Goal: Task Accomplishment & Management: Manage account settings

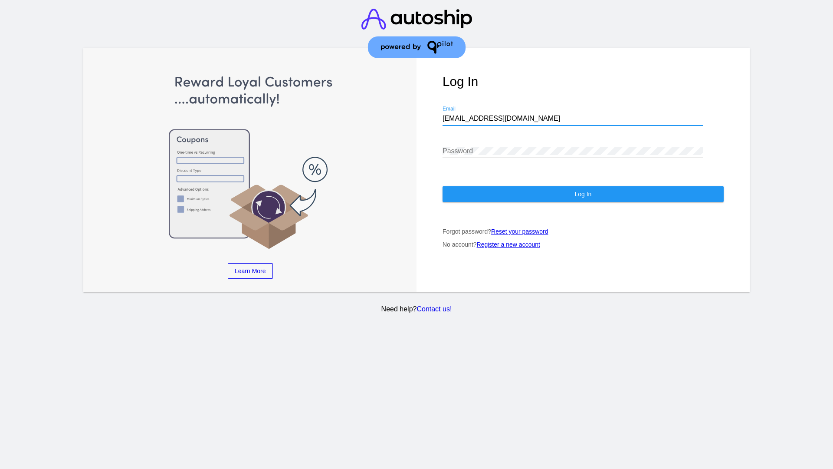
type input "[EMAIL_ADDRESS][DOMAIN_NAME]"
click at [583, 194] on span "Log In" at bounding box center [583, 194] width 17 height 7
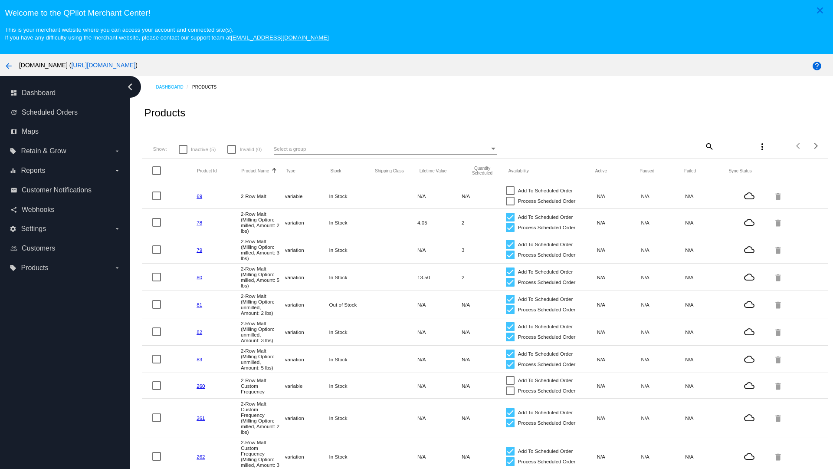
click at [197, 149] on span "Inactive (5)" at bounding box center [203, 149] width 25 height 10
click at [183, 154] on input "Inactive (5)" at bounding box center [183, 154] width 0 height 0
checkbox input "true"
click at [709, 146] on mat-icon "search" at bounding box center [709, 145] width 10 height 13
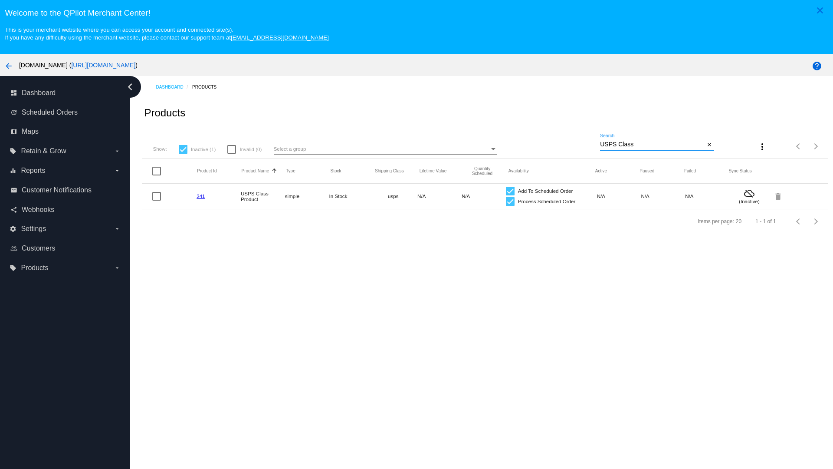
type input "Variable Enable"
